Goal: Ask a question

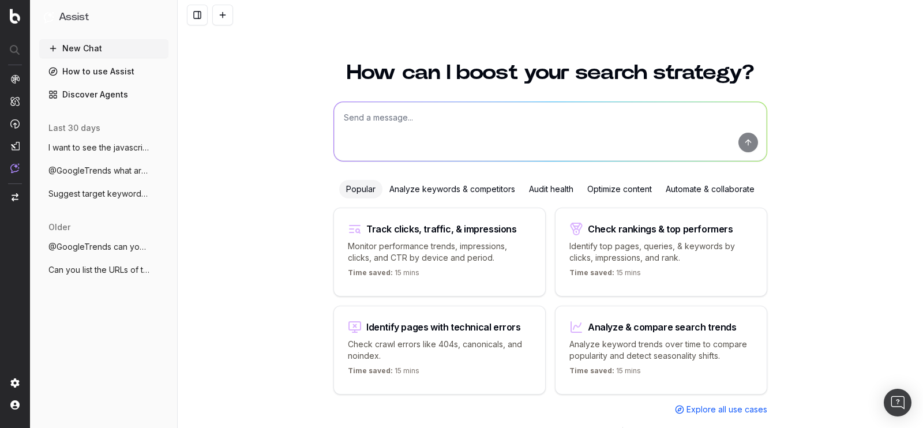
scroll to position [10, 0]
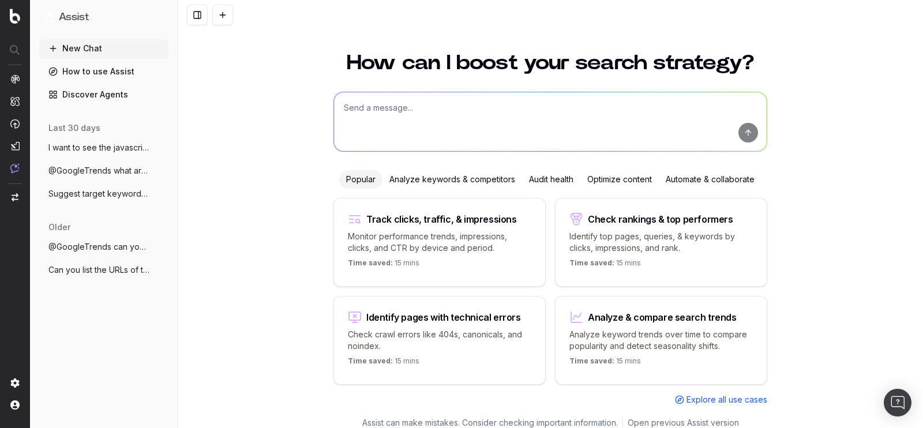
click at [438, 121] on textarea at bounding box center [550, 121] width 433 height 59
paste textarea "[URL][DOMAIN_NAME]"
type textarea "what are the main referral websites for this url path - https://www.macmillan.o…"
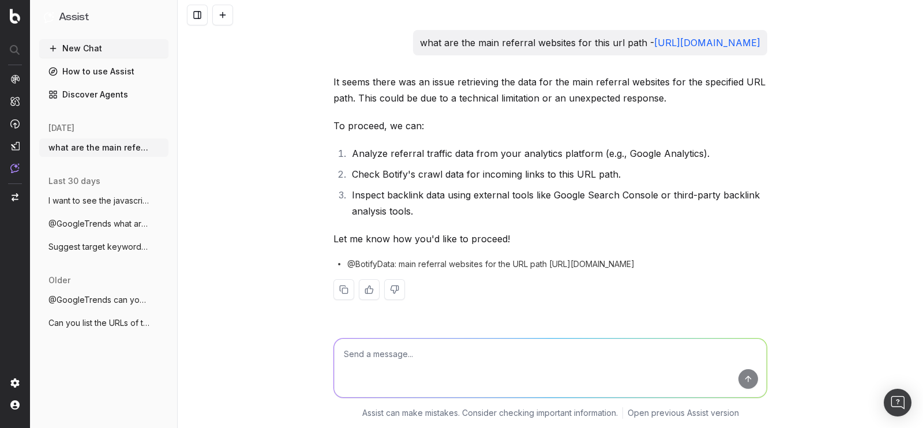
scroll to position [10, 0]
type textarea "please"
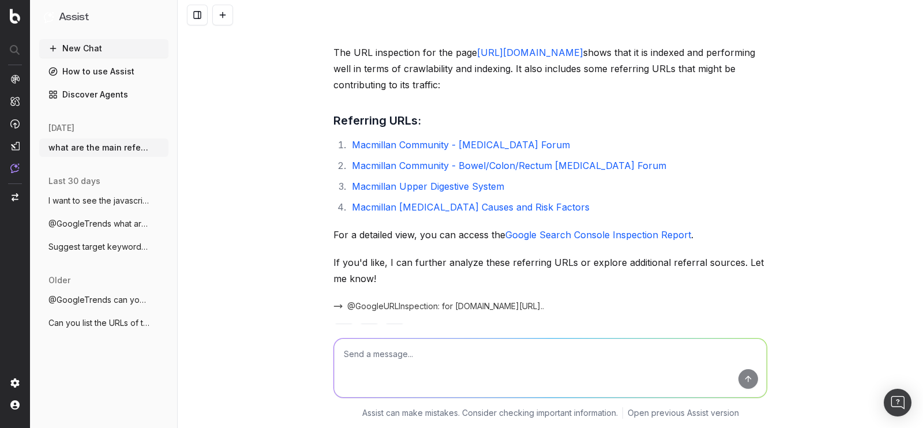
scroll to position [372, 0]
